Goal: Information Seeking & Learning: Learn about a topic

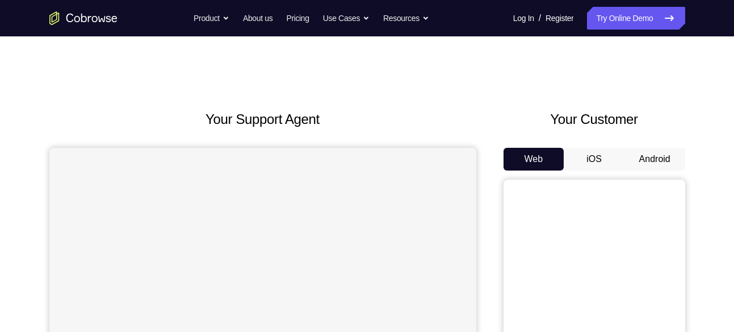
click at [630, 165] on button "Android" at bounding box center [655, 159] width 61 height 23
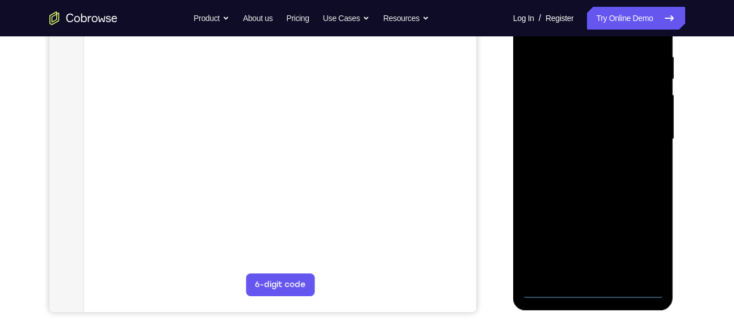
click at [590, 296] on div at bounding box center [593, 139] width 143 height 318
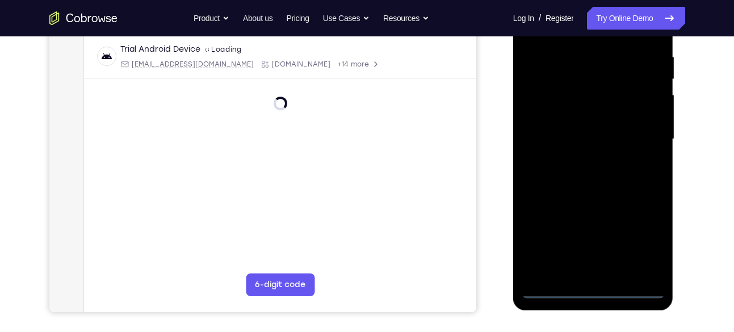
click at [642, 240] on div at bounding box center [593, 139] width 143 height 318
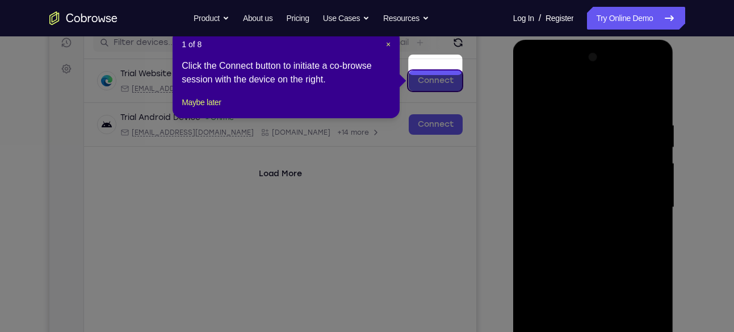
scroll to position [141, 0]
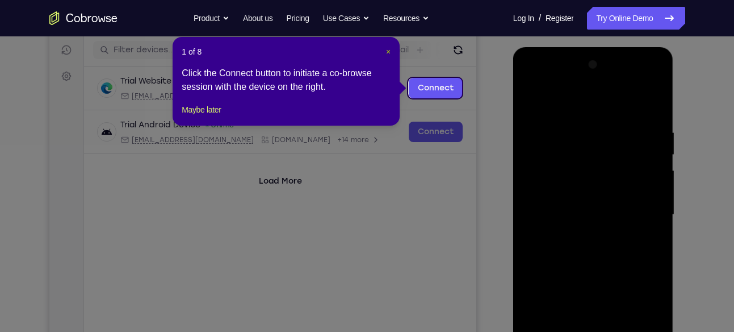
click at [387, 49] on span "×" at bounding box center [388, 51] width 5 height 9
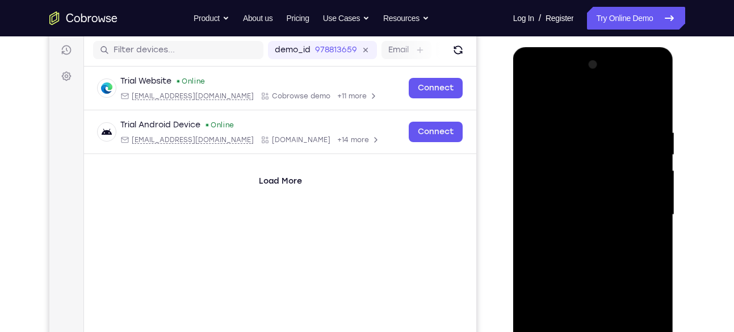
click at [550, 81] on div at bounding box center [593, 215] width 143 height 318
click at [639, 203] on div at bounding box center [593, 215] width 143 height 318
click at [578, 237] on div at bounding box center [593, 215] width 143 height 318
click at [580, 198] on div at bounding box center [593, 215] width 143 height 318
click at [566, 192] on div at bounding box center [593, 215] width 143 height 318
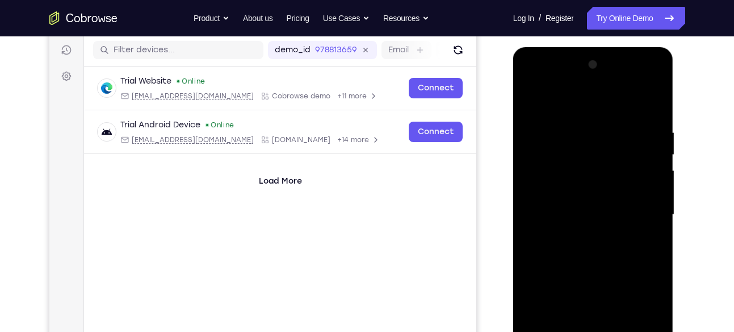
click at [566, 208] on div at bounding box center [593, 215] width 143 height 318
click at [571, 246] on div at bounding box center [593, 215] width 143 height 318
click at [585, 245] on div at bounding box center [593, 215] width 143 height 318
click at [583, 227] on div at bounding box center [593, 215] width 143 height 318
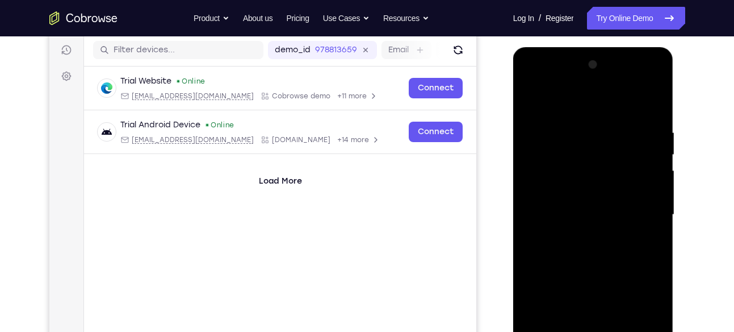
click at [657, 119] on div at bounding box center [593, 215] width 143 height 318
drag, startPoint x: 592, startPoint y: 111, endPoint x: 593, endPoint y: 83, distance: 28.4
click at [593, 83] on div at bounding box center [593, 215] width 143 height 318
click at [576, 116] on div at bounding box center [593, 215] width 143 height 318
click at [609, 162] on div at bounding box center [593, 215] width 143 height 318
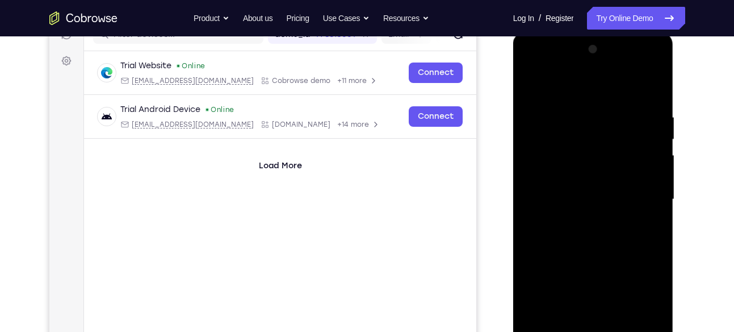
scroll to position [163, 0]
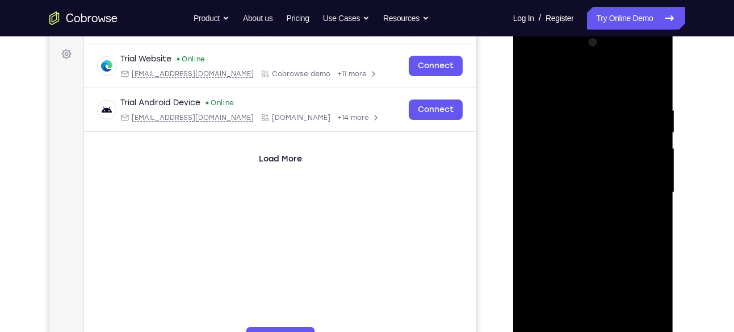
click at [617, 187] on div at bounding box center [593, 192] width 143 height 318
click at [539, 196] on div at bounding box center [593, 192] width 143 height 318
drag, startPoint x: 646, startPoint y: 141, endPoint x: 521, endPoint y: 141, distance: 124.3
click at [521, 141] on div at bounding box center [593, 194] width 161 height 338
click at [653, 100] on div at bounding box center [593, 192] width 143 height 318
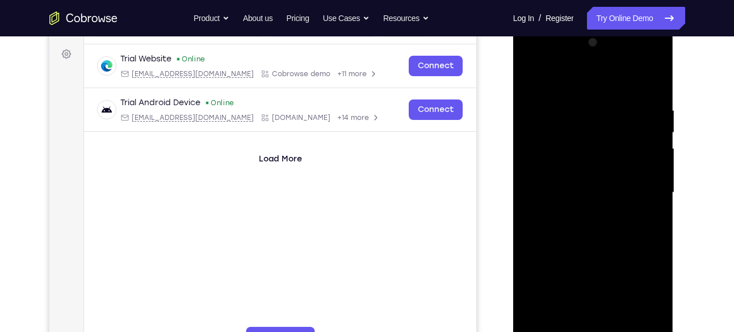
click at [653, 101] on div at bounding box center [593, 192] width 143 height 318
click at [652, 116] on div at bounding box center [593, 192] width 143 height 318
click at [655, 82] on div at bounding box center [593, 192] width 143 height 318
click at [625, 322] on div at bounding box center [593, 192] width 143 height 318
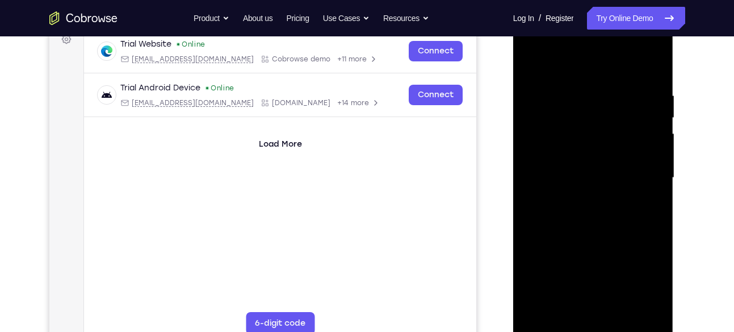
scroll to position [178, 0]
click at [580, 234] on div at bounding box center [593, 177] width 143 height 318
click at [556, 328] on div at bounding box center [593, 177] width 143 height 318
click at [573, 87] on div at bounding box center [593, 177] width 143 height 318
click at [636, 175] on div at bounding box center [593, 177] width 143 height 318
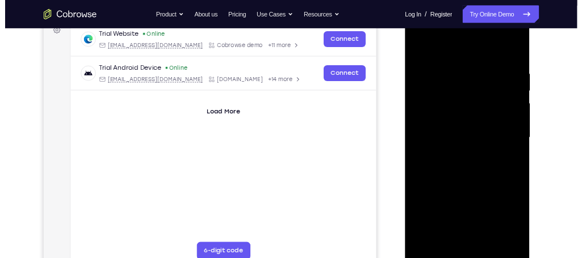
scroll to position [178, 0]
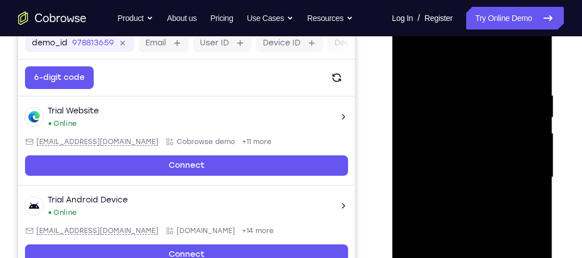
click at [504, 189] on div at bounding box center [471, 178] width 143 height 318
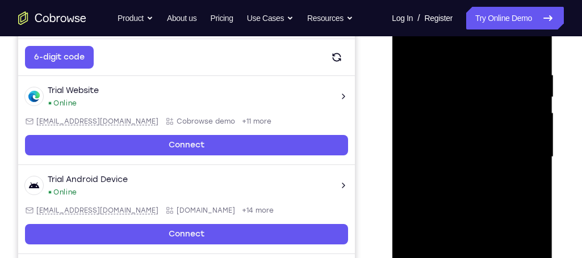
scroll to position [199, 0]
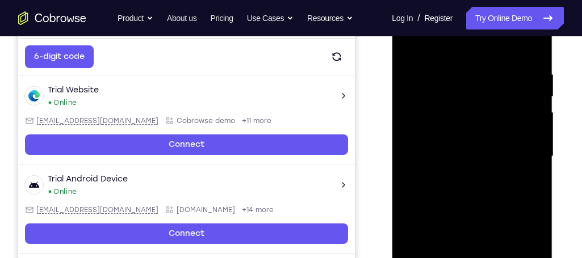
click at [504, 188] on div at bounding box center [471, 157] width 143 height 318
click at [534, 45] on div at bounding box center [471, 157] width 143 height 318
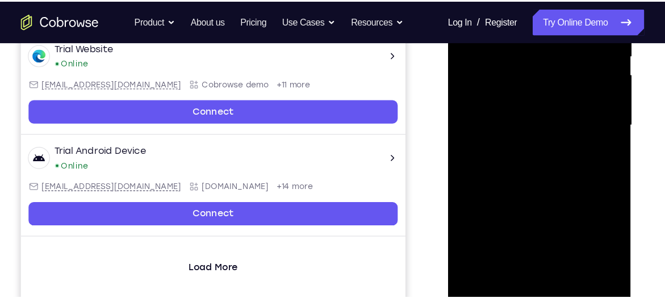
scroll to position [250, 0]
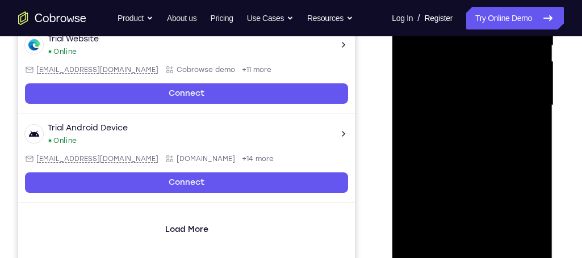
click at [447, 241] on div at bounding box center [471, 106] width 143 height 318
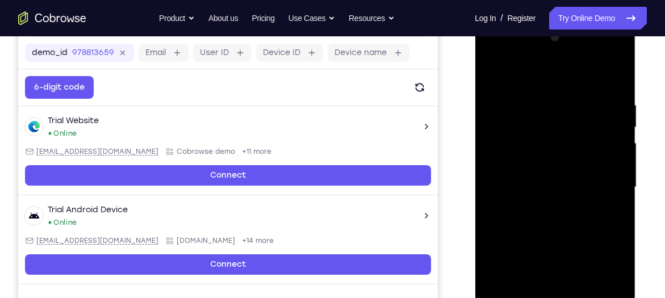
scroll to position [162, 0]
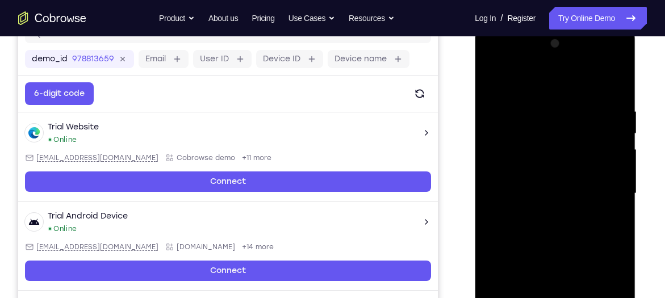
click at [520, 79] on div at bounding box center [554, 194] width 143 height 318
click at [526, 114] on div at bounding box center [554, 194] width 143 height 318
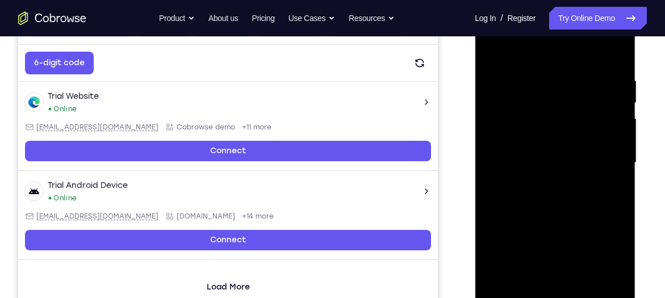
scroll to position [278, 0]
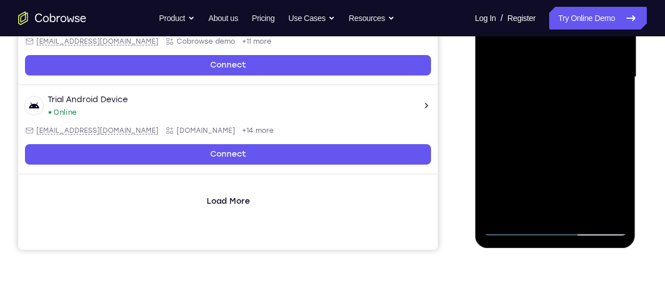
click at [503, 209] on div at bounding box center [554, 77] width 143 height 318
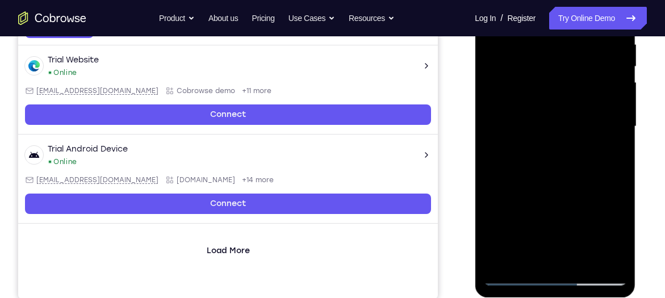
scroll to position [214, 0]
